Goal: Task Accomplishment & Management: Manage account settings

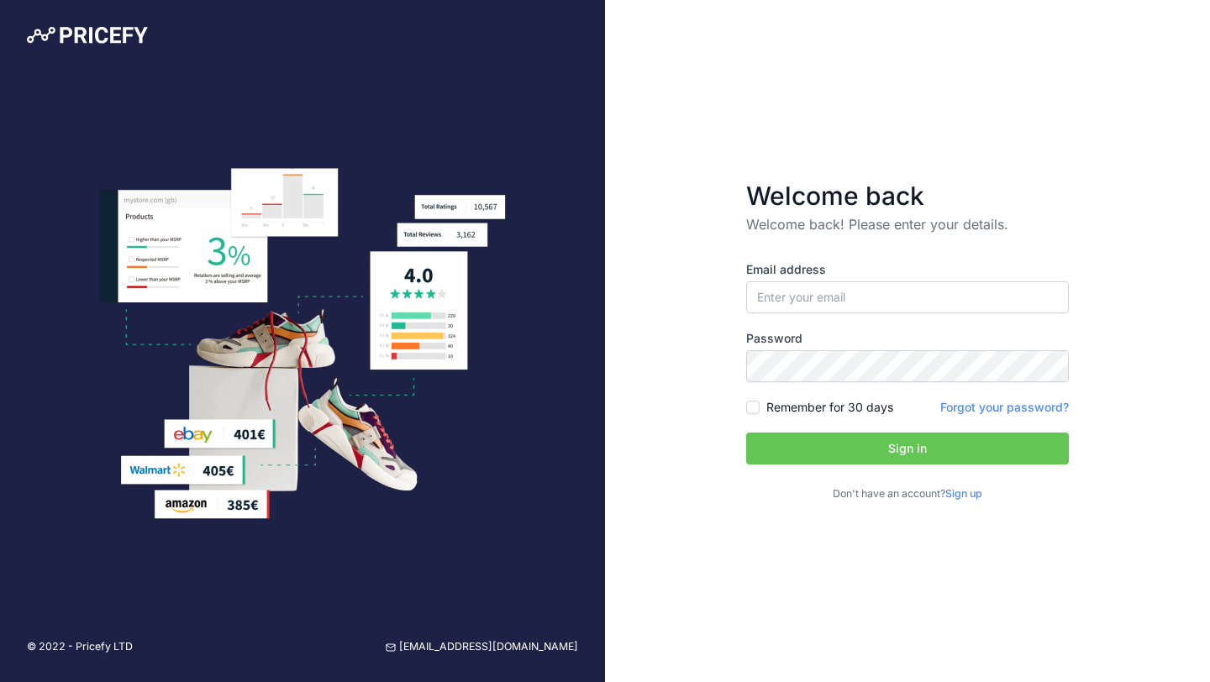
type input "[EMAIL_ADDRESS][DOMAIN_NAME]"
click at [889, 430] on div "Email address gorkmulgen@gmail.com Password Remember for 30 days Sign up" at bounding box center [907, 381] width 323 height 241
click at [892, 455] on button "Sign in" at bounding box center [907, 449] width 323 height 32
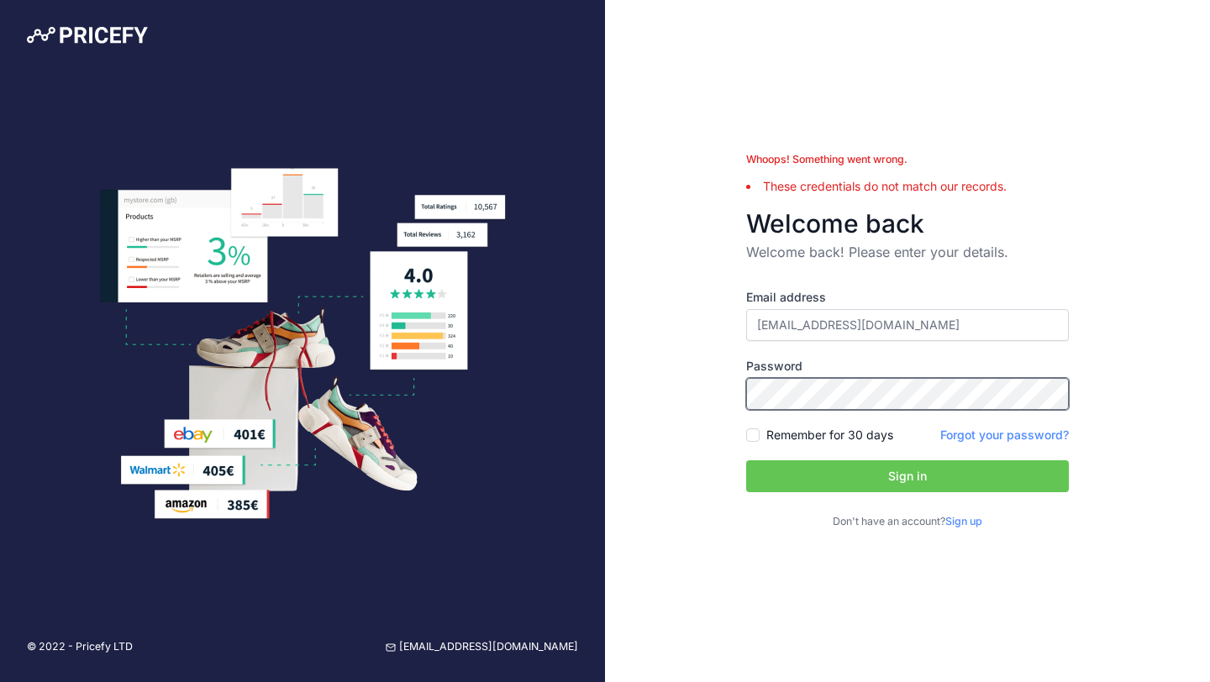
click at [746, 461] on button "Sign in" at bounding box center [907, 477] width 323 height 32
